Goal: Book appointment/travel/reservation

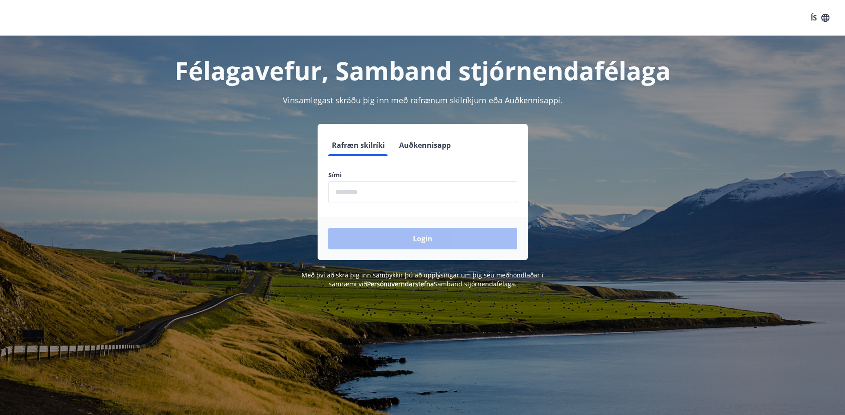
click at [404, 176] on label "Sími" at bounding box center [422, 175] width 189 height 9
click at [410, 192] on input "phone" at bounding box center [422, 192] width 189 height 22
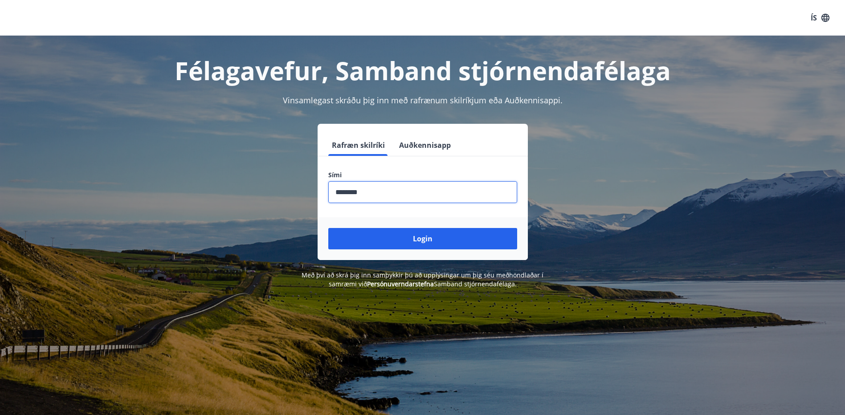
type input "********"
click at [328, 228] on button "Login" at bounding box center [422, 238] width 189 height 21
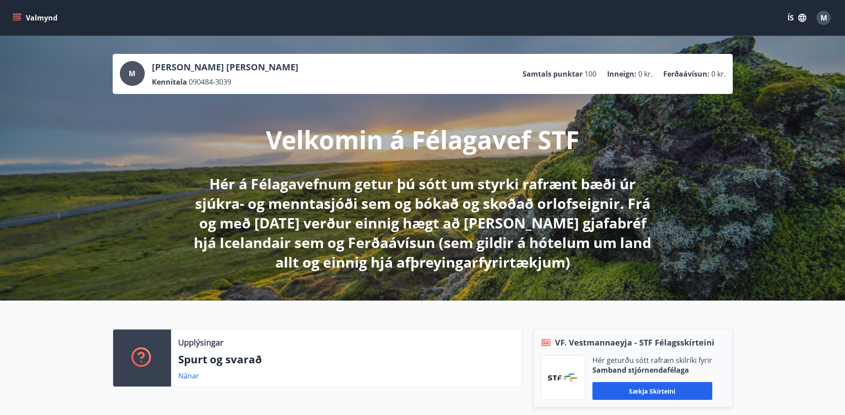
click at [37, 15] on button "Valmynd" at bounding box center [36, 18] width 50 height 16
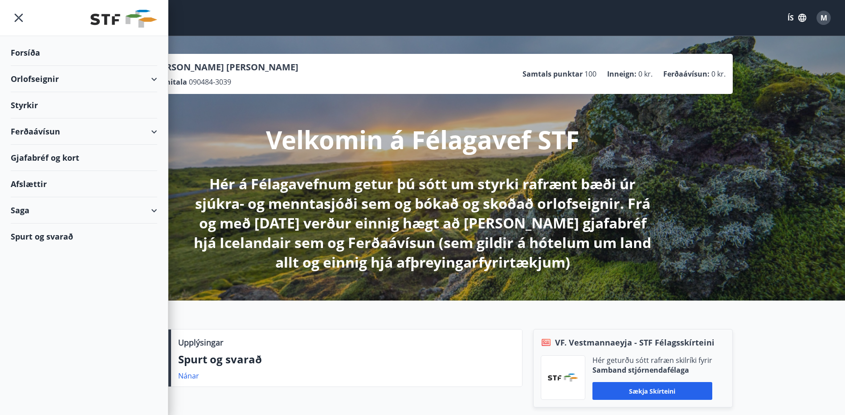
click at [158, 79] on icon at bounding box center [154, 79] width 11 height 11
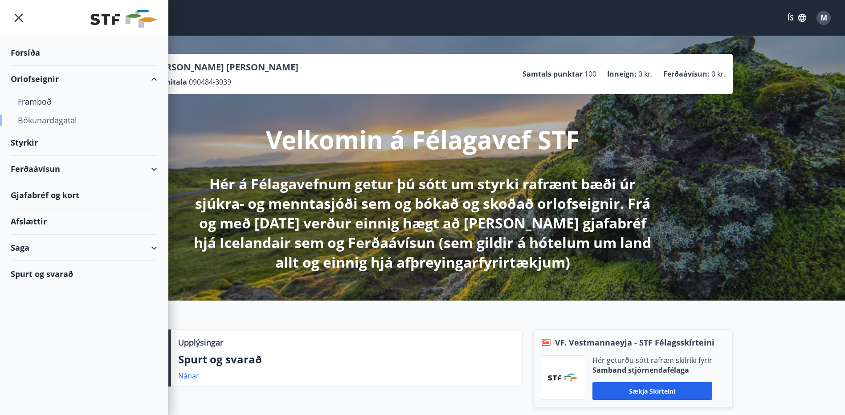
click at [43, 121] on div "Bókunardagatal" at bounding box center [84, 120] width 132 height 19
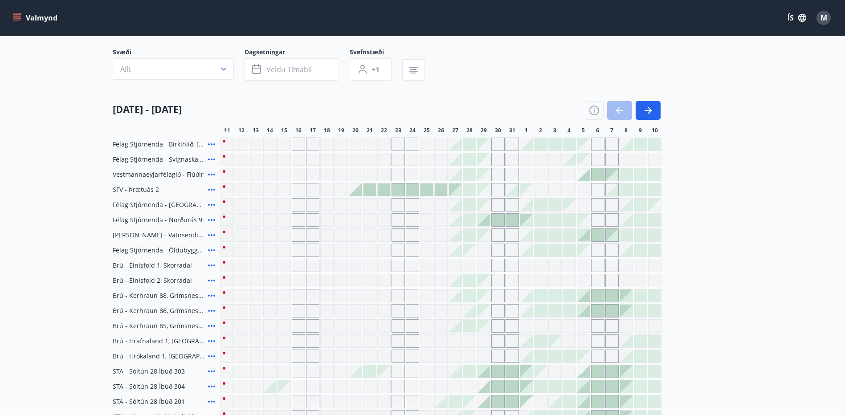
scroll to position [178, 0]
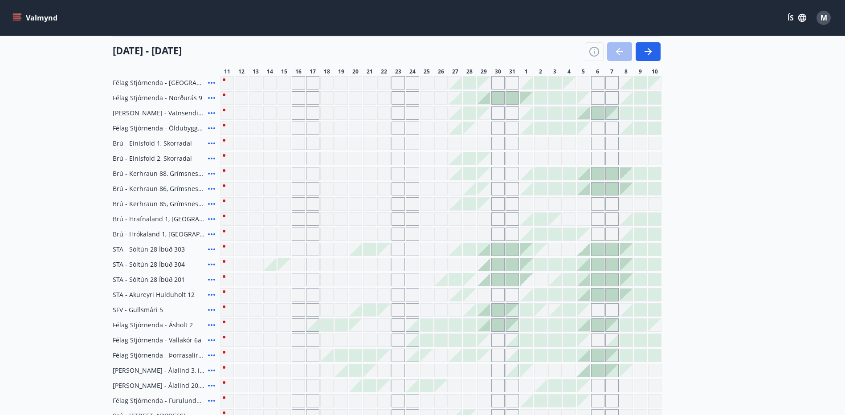
click at [273, 264] on div at bounding box center [270, 264] width 12 height 12
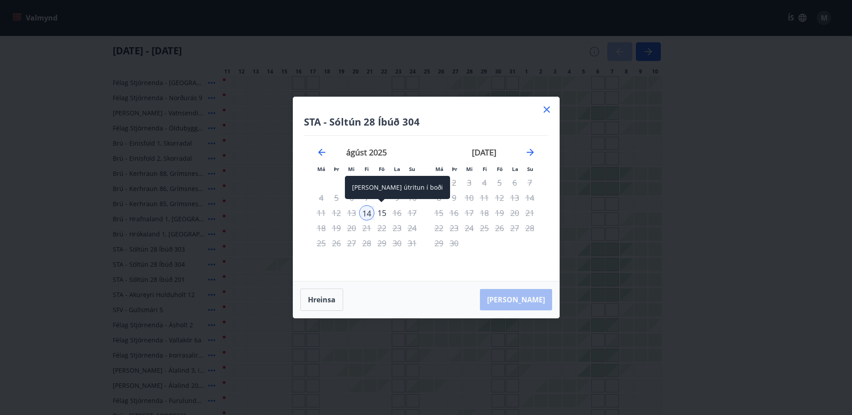
click at [382, 213] on div "15" at bounding box center [381, 212] width 15 height 15
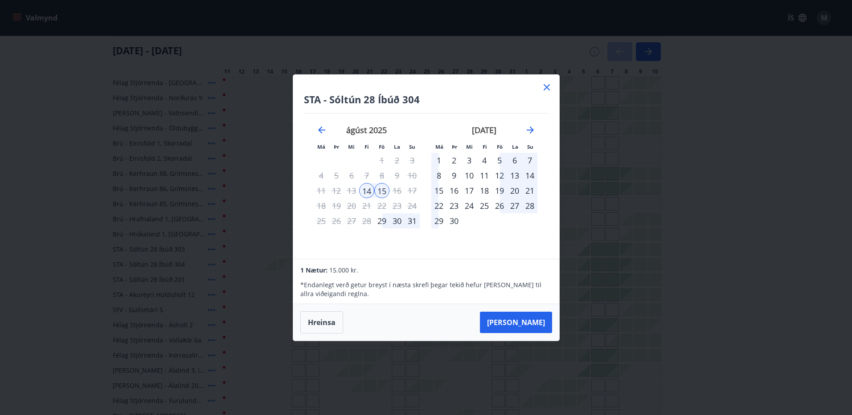
click at [547, 85] on icon at bounding box center [546, 87] width 11 height 11
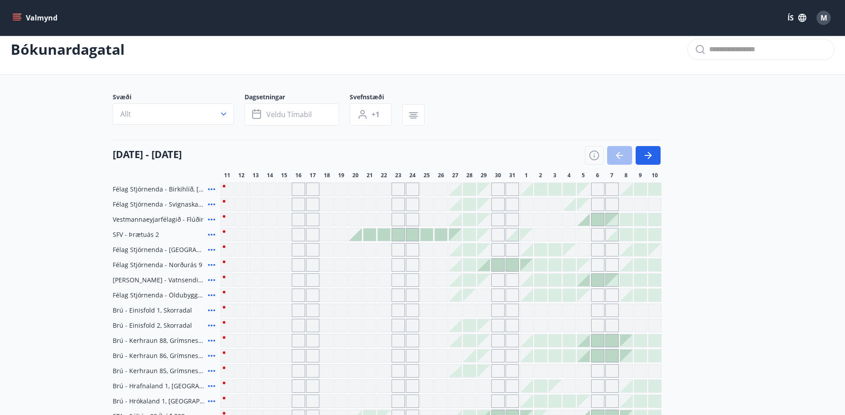
scroll to position [0, 0]
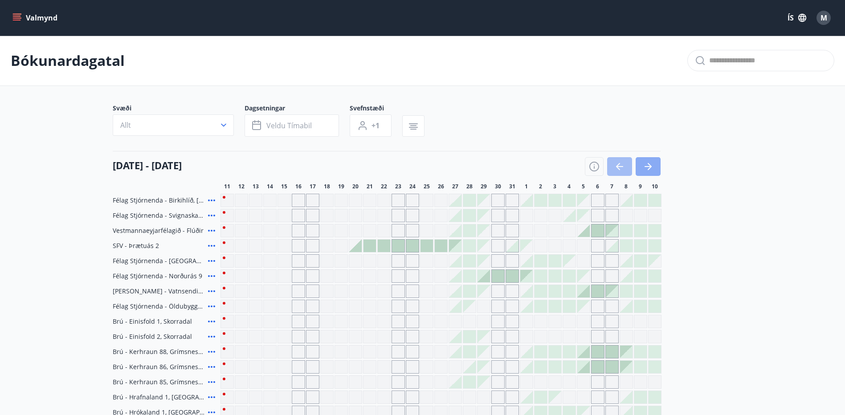
click at [644, 168] on icon "button" at bounding box center [648, 166] width 11 height 11
